Goal: Task Accomplishment & Management: Complete application form

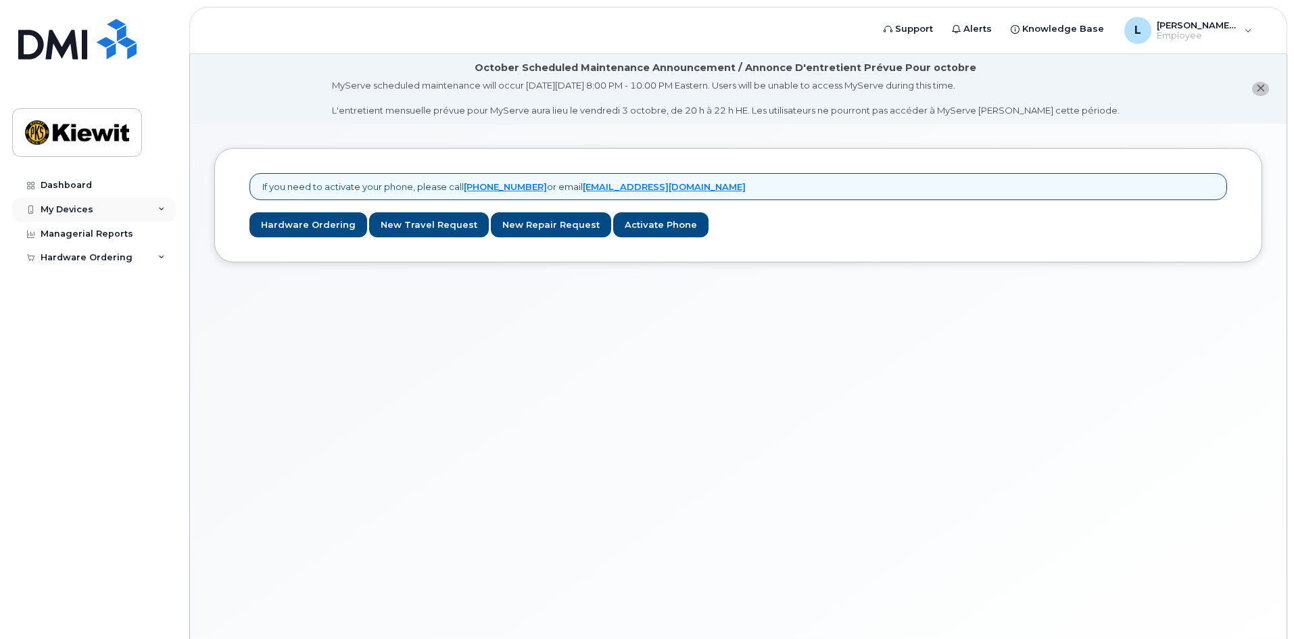
click at [161, 206] on icon at bounding box center [161, 209] width 7 height 7
click at [308, 396] on div "If you need to activate your phone, please call 1-877-689-8289 or email helpdes…" at bounding box center [738, 398] width 1097 height 548
click at [162, 287] on icon at bounding box center [161, 283] width 7 height 7
click at [308, 316] on div "If you need to activate your phone, please call 1-877-689-8289 or email helpdes…" at bounding box center [738, 398] width 1097 height 548
click at [64, 181] on div "Dashboard" at bounding box center [66, 185] width 51 height 11
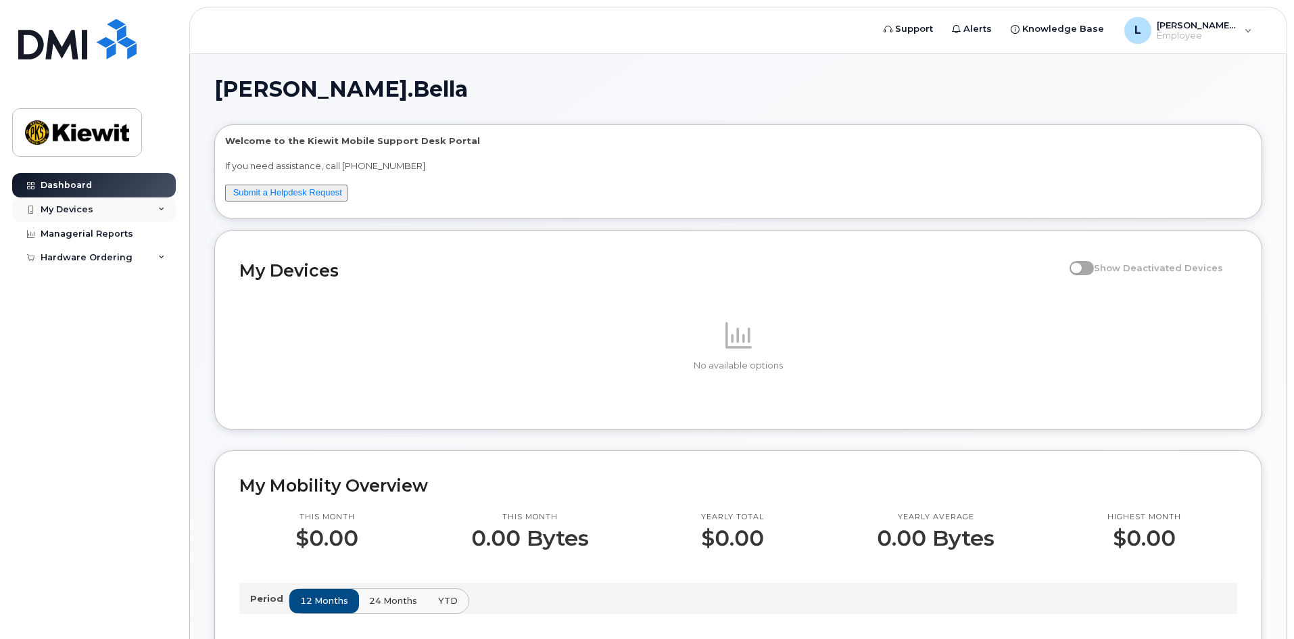
click at [162, 208] on icon at bounding box center [161, 209] width 7 height 7
click at [599, 72] on div "[PERSON_NAME].[PERSON_NAME] Welcome to the [PERSON_NAME] Mobile Support Desk Po…" at bounding box center [738, 642] width 1097 height 1176
click at [933, 30] on span "Support" at bounding box center [914, 29] width 38 height 14
click at [296, 193] on link "Submit a Helpdesk Request" at bounding box center [287, 192] width 109 height 10
click at [1091, 28] on span "Knowledge Base" at bounding box center [1064, 29] width 82 height 14
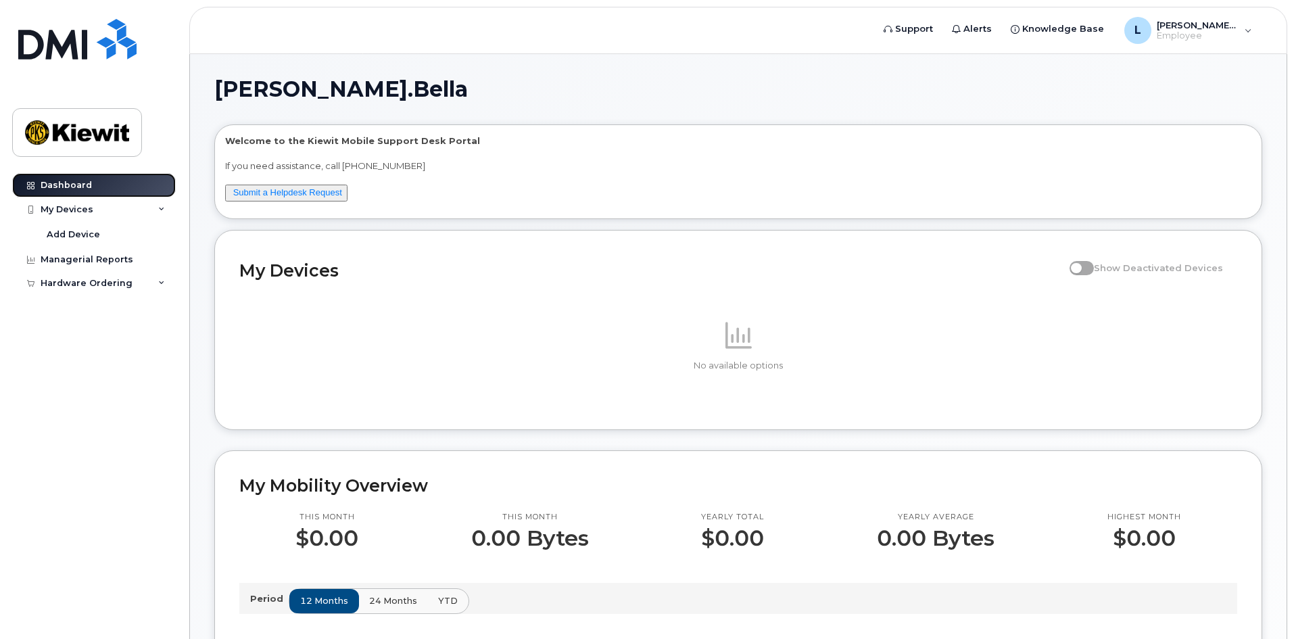
click at [84, 187] on div "Dashboard" at bounding box center [66, 185] width 51 height 11
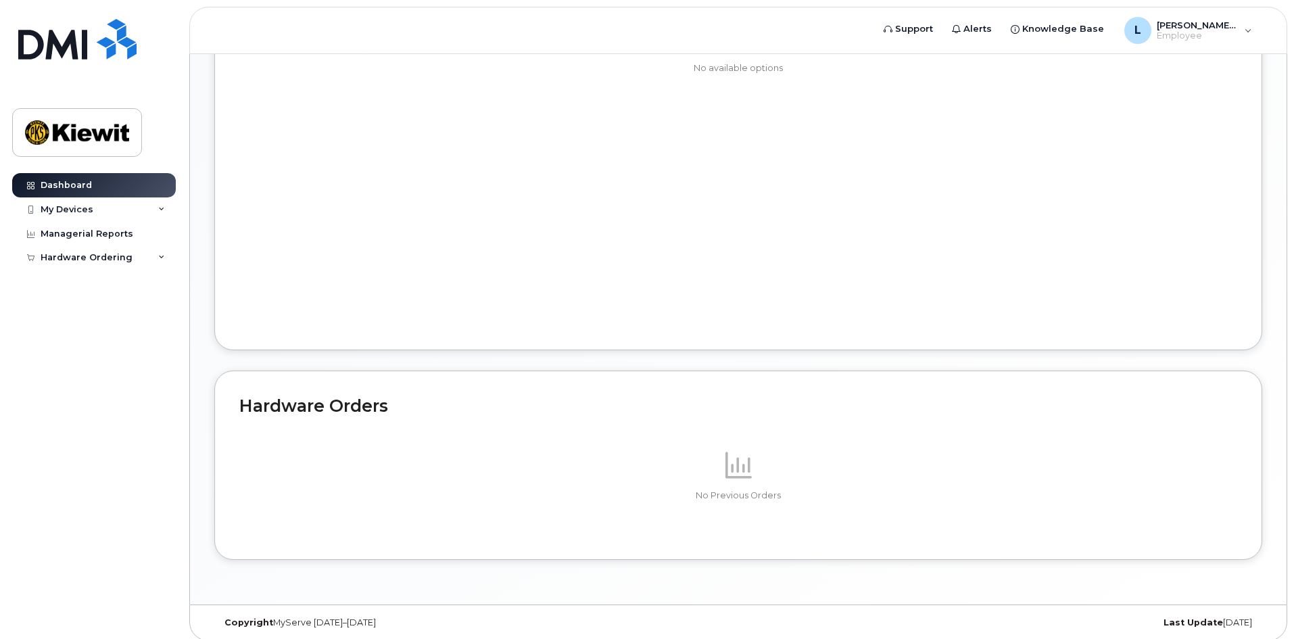
scroll to position [634, 0]
click at [123, 203] on div "My Devices" at bounding box center [94, 209] width 164 height 24
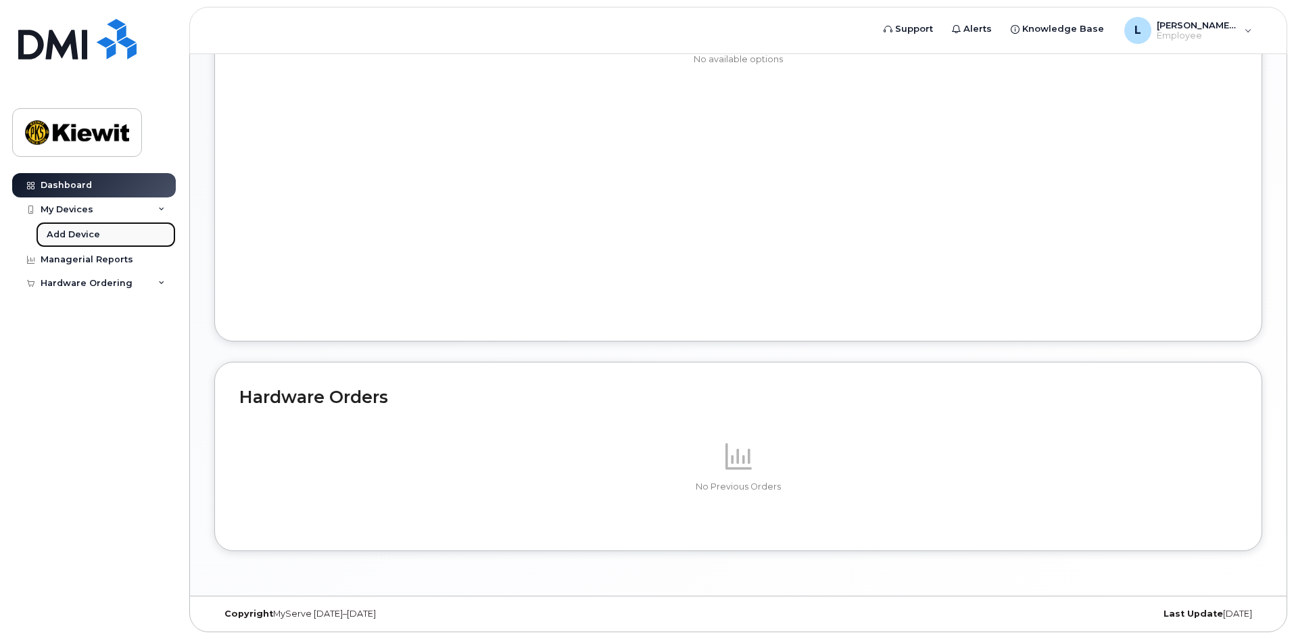
click at [67, 235] on div "Add Device" at bounding box center [73, 235] width 53 height 12
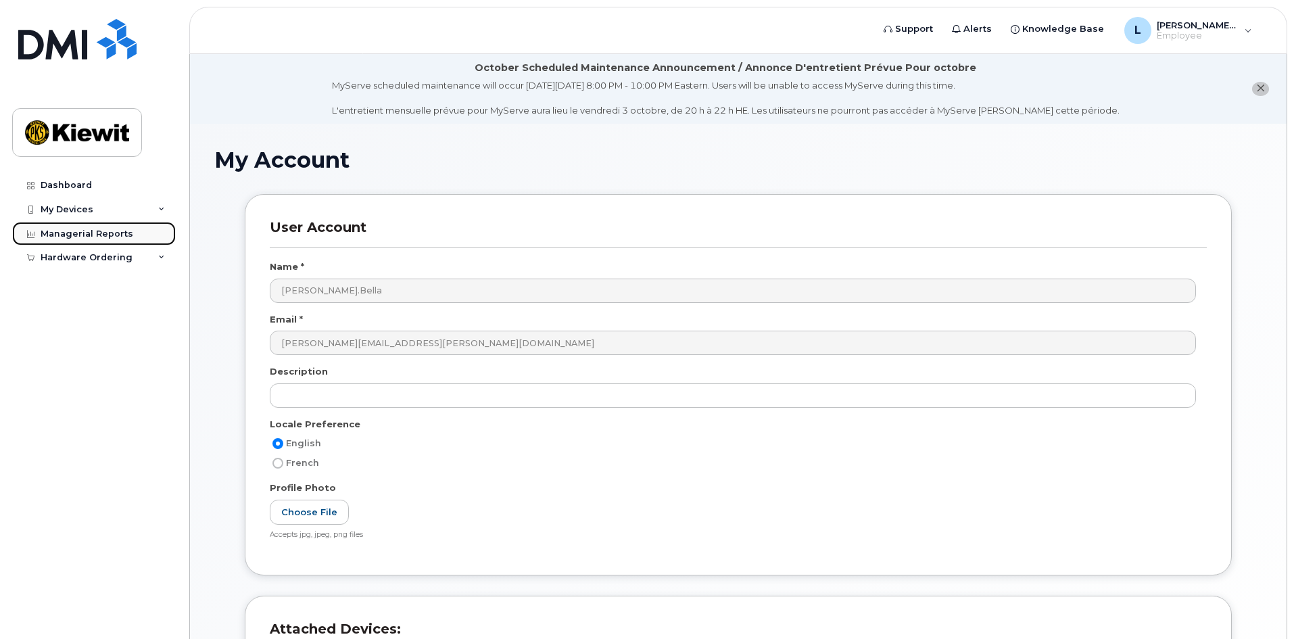
click at [103, 233] on div "Managerial Reports" at bounding box center [87, 234] width 93 height 11
click at [147, 259] on div "Hardware Ordering" at bounding box center [94, 257] width 164 height 24
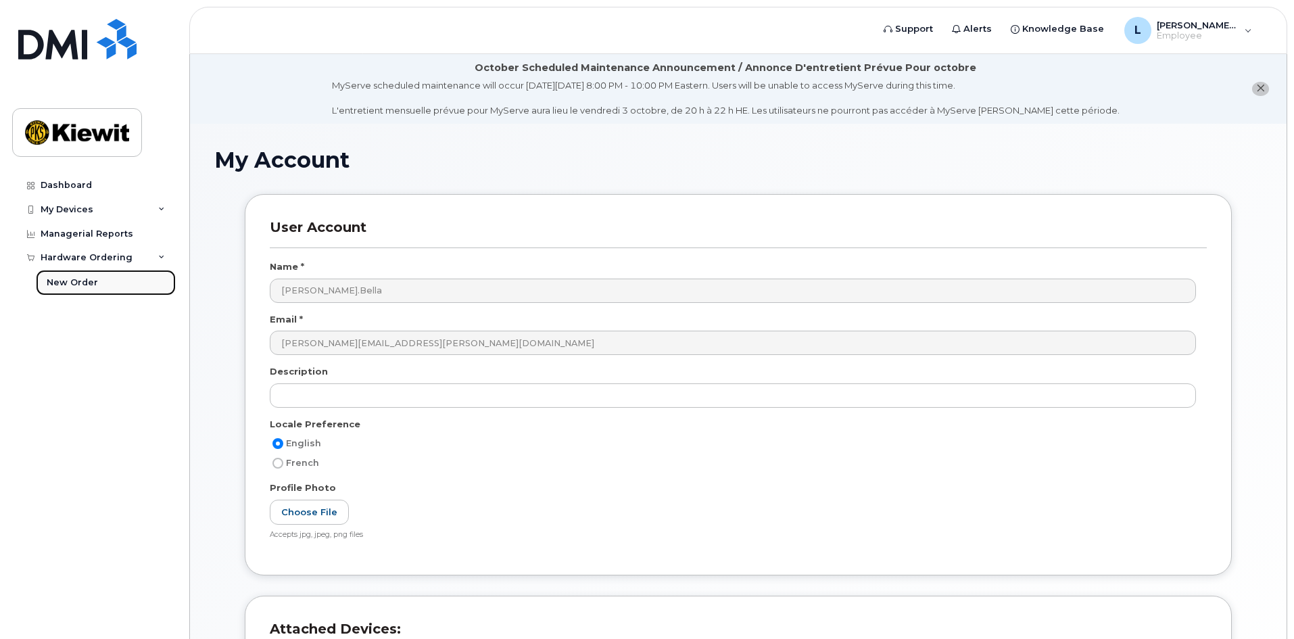
click at [77, 279] on div "New Order" at bounding box center [72, 283] width 51 height 12
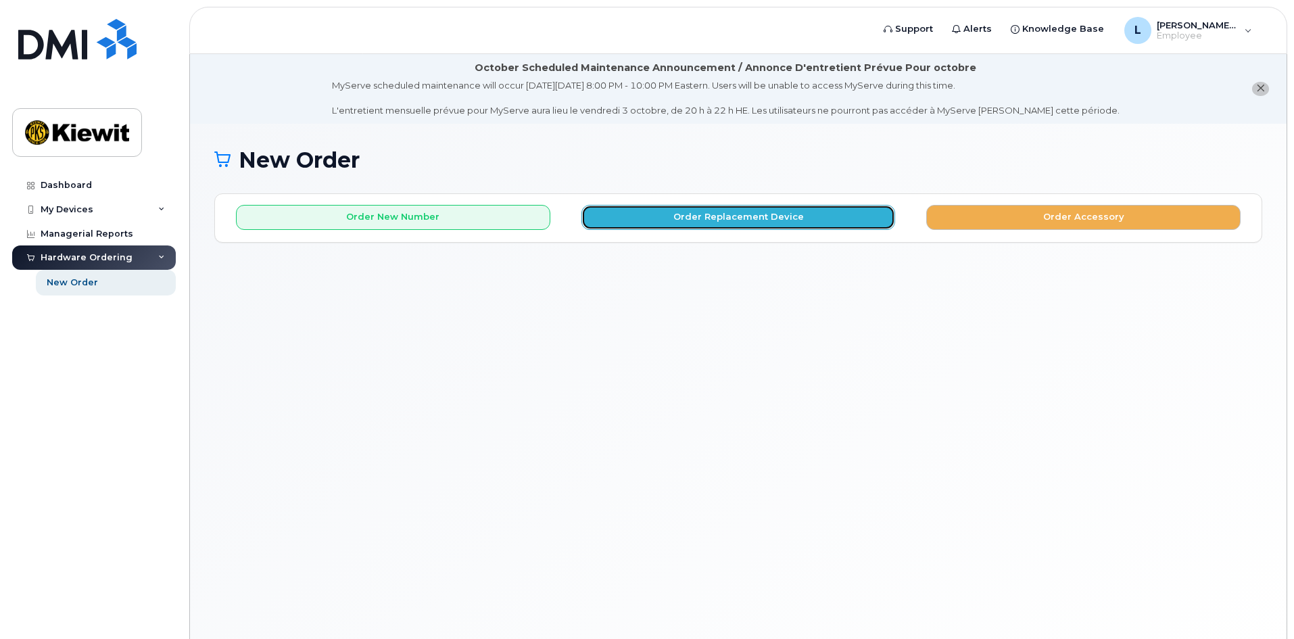
click at [772, 217] on button "Order Replacement Device" at bounding box center [739, 217] width 314 height 25
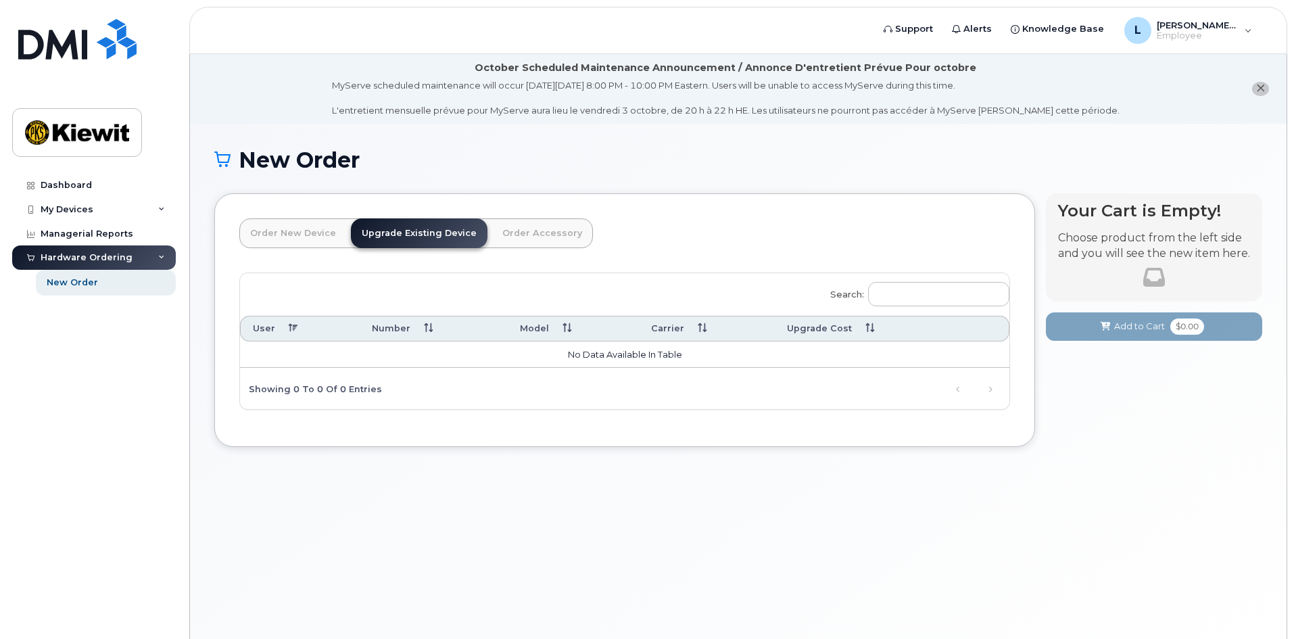
click at [1082, 475] on div "New Order × Share This Order If you want to allow others to create or edit orde…" at bounding box center [738, 398] width 1097 height 548
click at [703, 166] on h1 "New Order" at bounding box center [738, 160] width 1048 height 24
click at [1236, 28] on span "[PERSON_NAME].Bella" at bounding box center [1197, 25] width 81 height 11
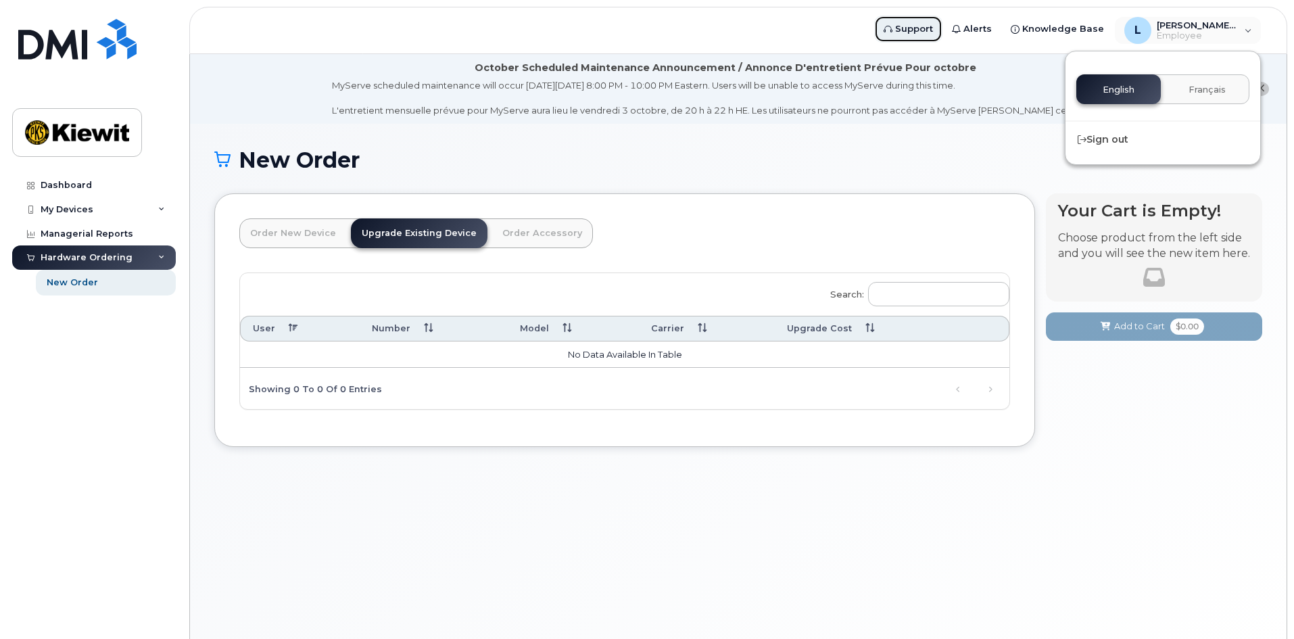
click at [893, 29] on icon at bounding box center [888, 29] width 9 height 9
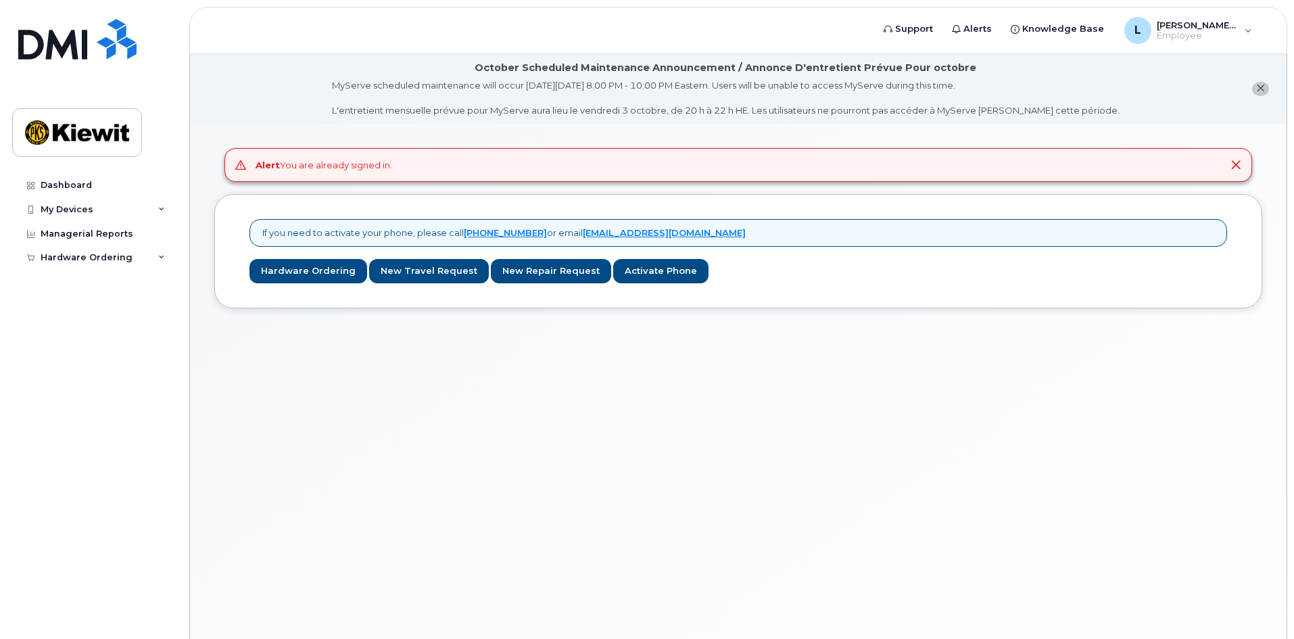
click at [758, 455] on div "Alert You are already signed in. If you need to activate your phone, please cal…" at bounding box center [738, 398] width 1097 height 548
click at [479, 427] on div "Alert You are already signed in. If you need to activate your phone, please cal…" at bounding box center [738, 398] width 1097 height 548
click at [1236, 162] on icon at bounding box center [1236, 165] width 11 height 11
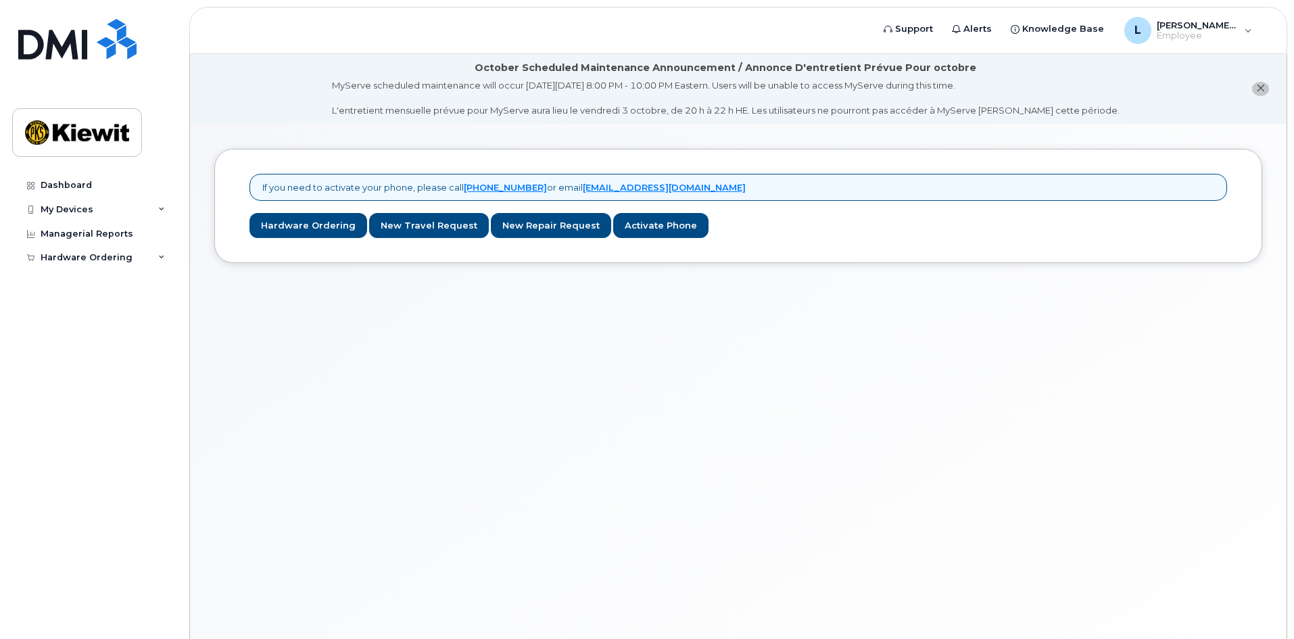
click at [940, 312] on div "Alert You are already signed in. If you need to activate your phone, please cal…" at bounding box center [738, 398] width 1097 height 548
click at [828, 396] on div "Alert You are already signed in. If you need to activate your phone, please cal…" at bounding box center [738, 398] width 1097 height 548
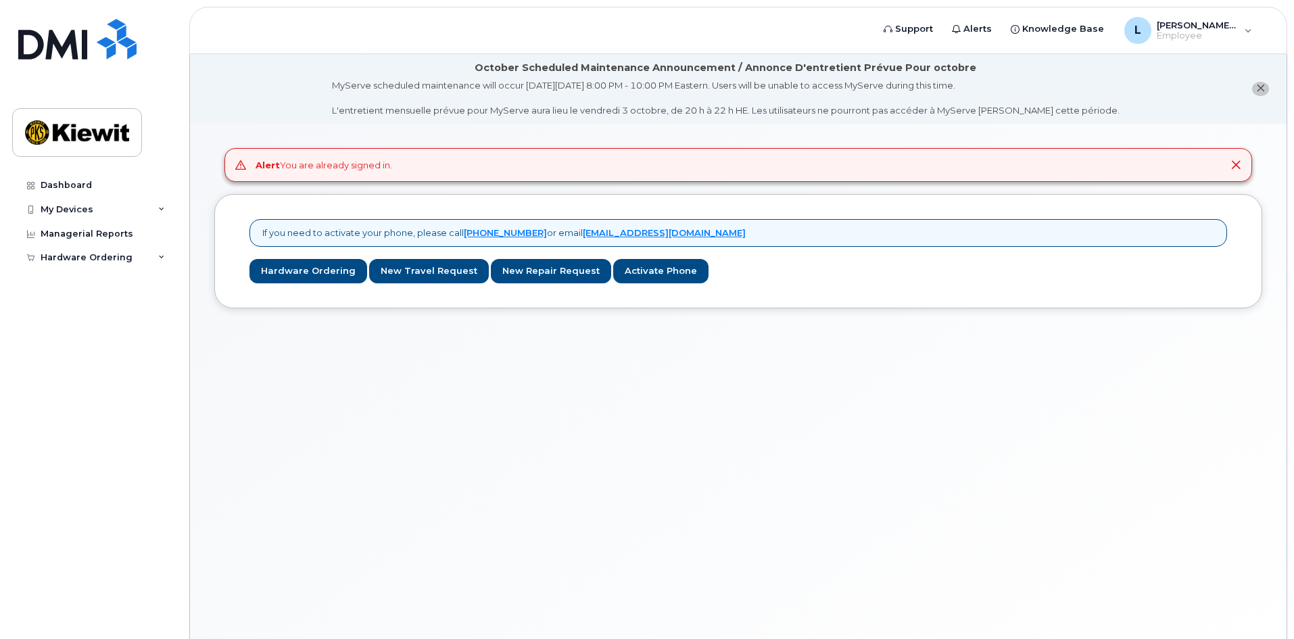
click at [1242, 166] on div "Alert You are already signed in." at bounding box center [739, 165] width 1028 height 34
click at [1238, 166] on icon at bounding box center [1236, 165] width 11 height 11
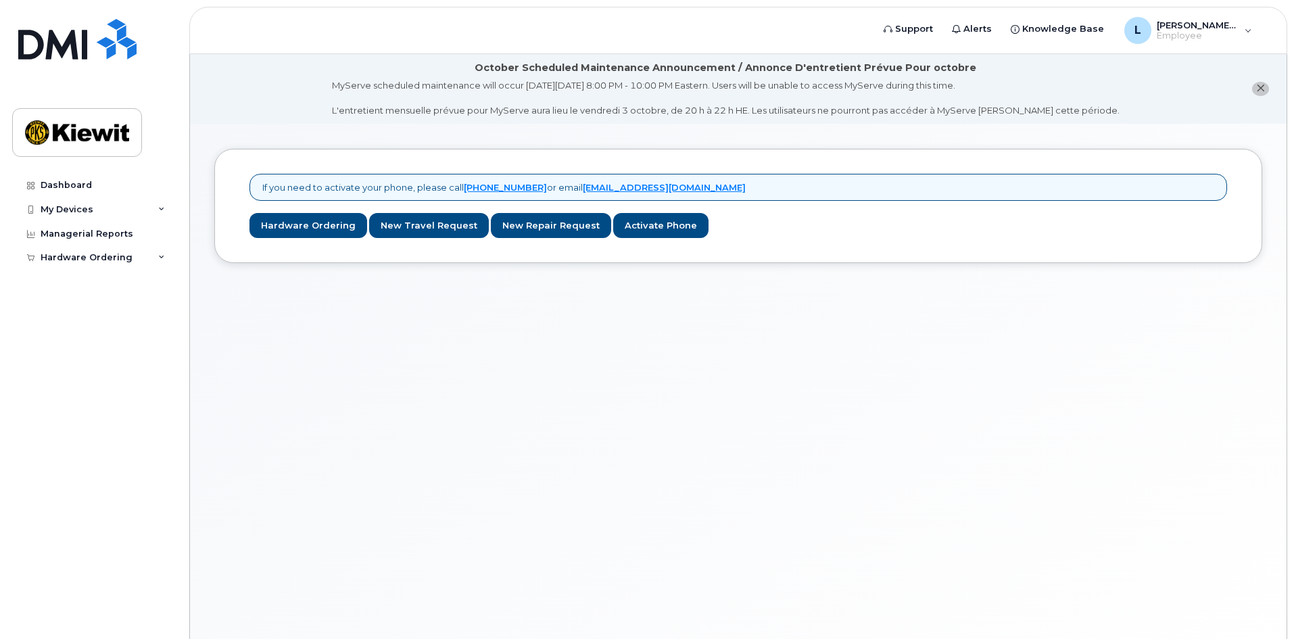
click at [571, 456] on div "Alert You are already signed in. If you need to activate your phone, please cal…" at bounding box center [738, 398] width 1097 height 548
click at [198, 329] on div "Alert You are already signed in. If you need to activate your phone, please cal…" at bounding box center [738, 398] width 1097 height 548
click at [67, 185] on div "Dashboard" at bounding box center [66, 185] width 51 height 11
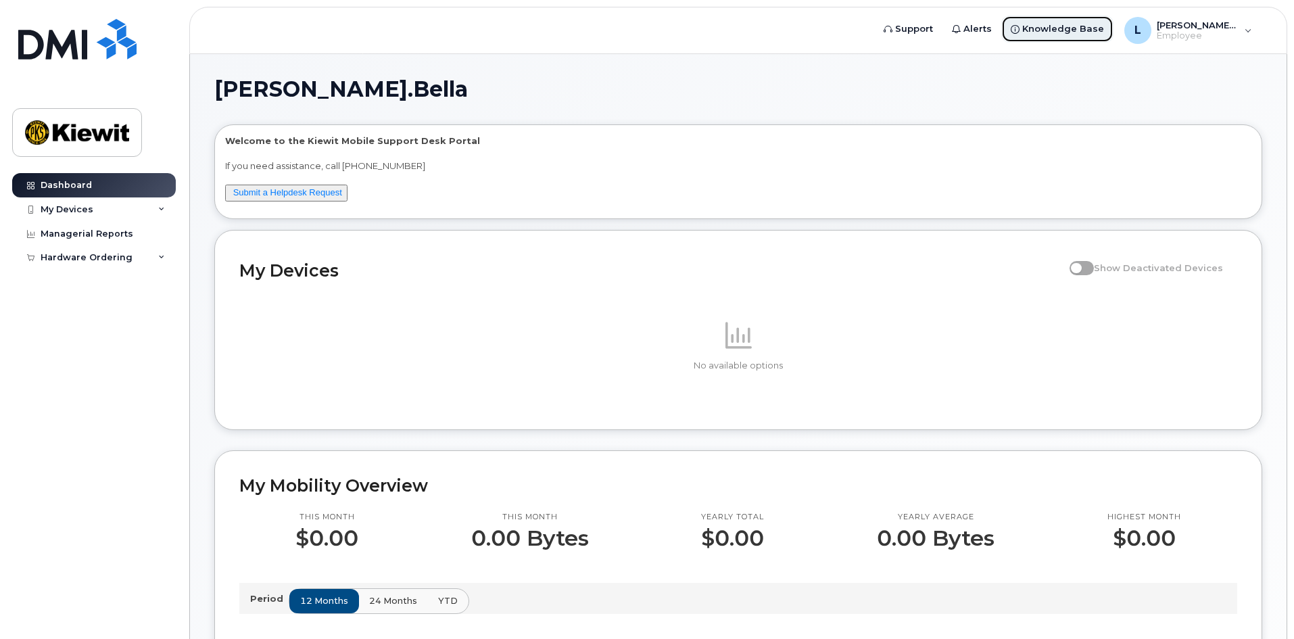
click at [1098, 30] on span "Knowledge Base" at bounding box center [1064, 29] width 82 height 14
click at [118, 319] on div "Dashboard My Devices Add Device Managerial Reports Hardware Ordering New Order" at bounding box center [95, 396] width 167 height 446
click at [583, 92] on h1 "[PERSON_NAME].Bella" at bounding box center [734, 89] width 1041 height 22
click at [1249, 30] on div "[PERSON_NAME].Bella Employee" at bounding box center [1188, 30] width 147 height 27
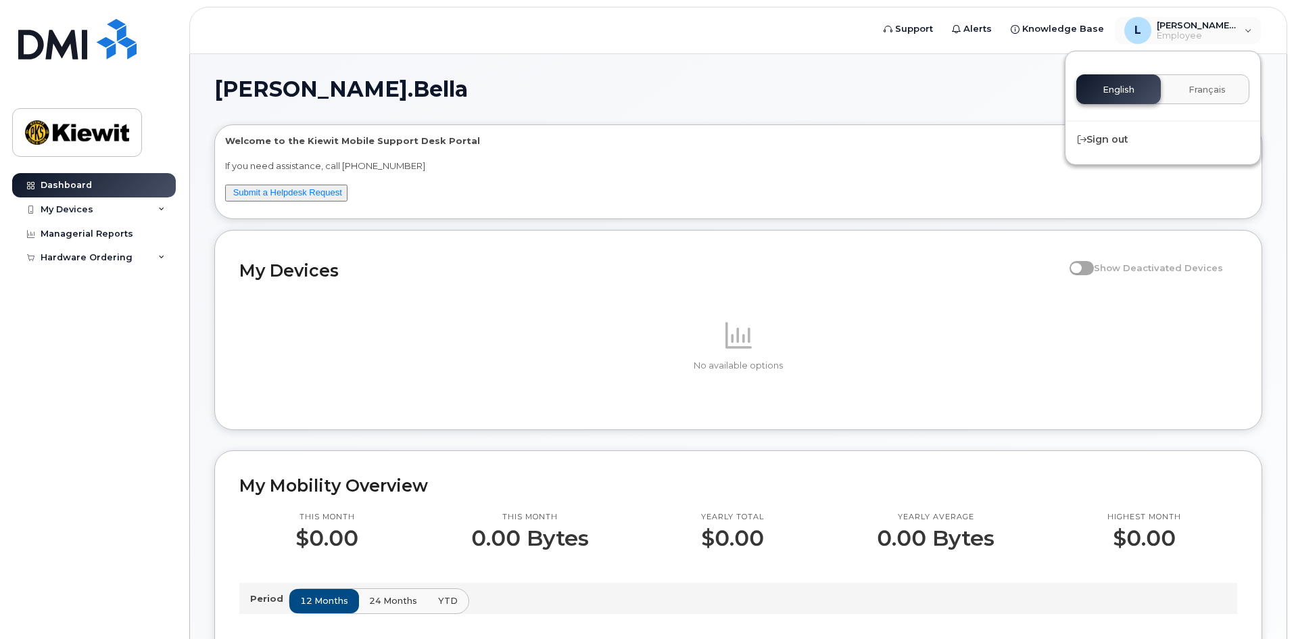
click at [899, 76] on div "[PERSON_NAME].[PERSON_NAME] Welcome to the [PERSON_NAME] Mobile Support Desk Po…" at bounding box center [738, 642] width 1097 height 1176
click at [162, 206] on icon at bounding box center [161, 209] width 7 height 7
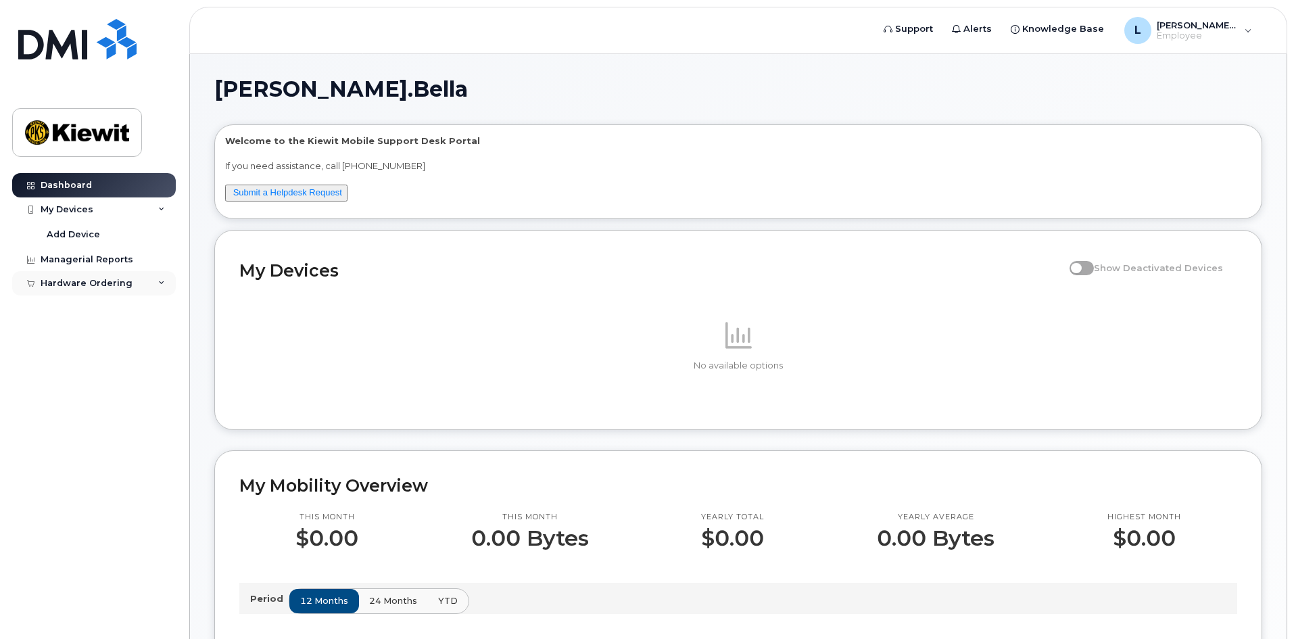
click at [157, 283] on div "Hardware Ordering" at bounding box center [94, 283] width 164 height 24
click at [271, 193] on link "Submit a Helpdesk Request" at bounding box center [287, 192] width 109 height 10
